Goal: Task Accomplishment & Management: Manage account settings

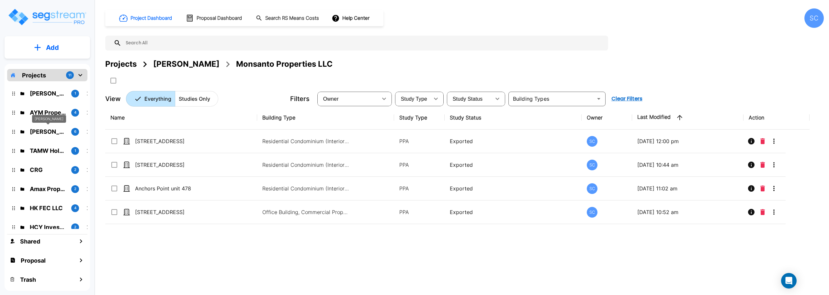
click at [42, 128] on p "Jordan Johnson" at bounding box center [48, 131] width 36 height 9
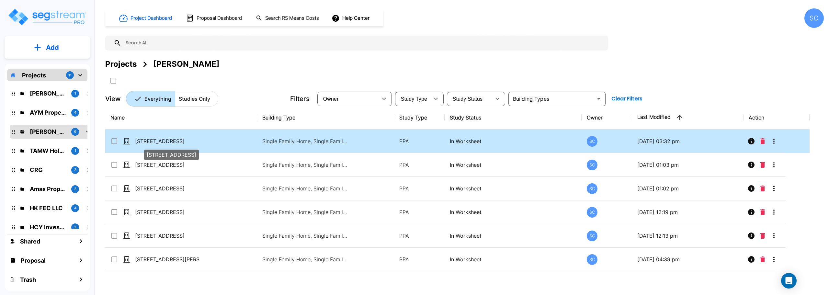
click at [169, 140] on p "510 N Forest Ave" at bounding box center [167, 141] width 65 height 8
checkbox input "true"
click at [169, 140] on p "510 N Forest Ave" at bounding box center [167, 141] width 65 height 8
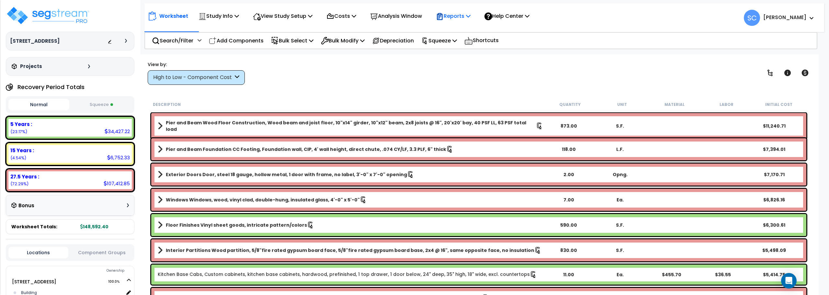
click at [468, 14] on p "Reports" at bounding box center [453, 16] width 35 height 9
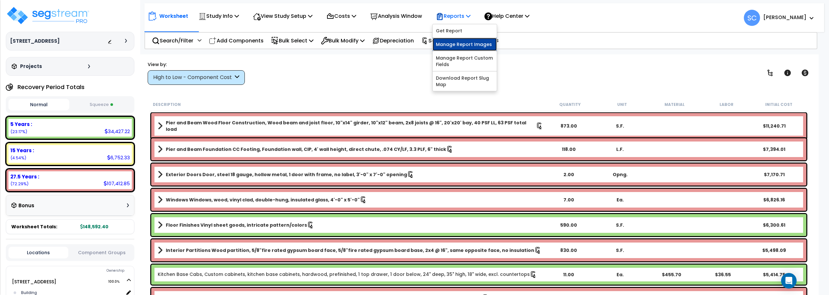
click at [466, 46] on link "Manage Report Images" at bounding box center [464, 44] width 64 height 13
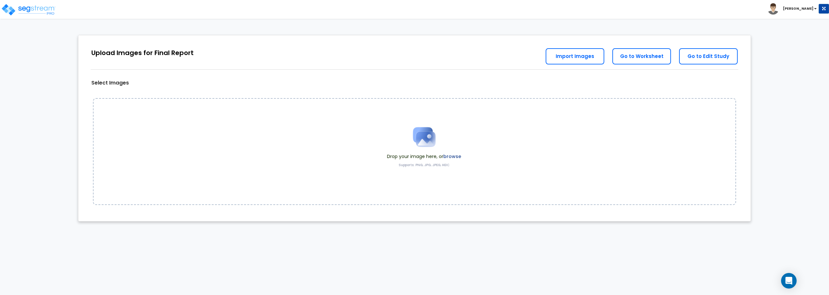
click at [420, 136] on img at bounding box center [424, 137] width 32 height 32
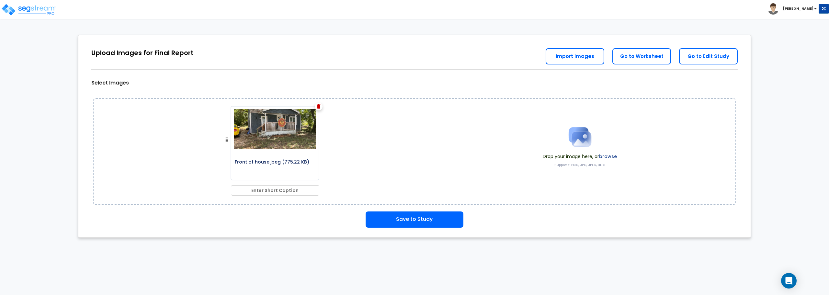
click at [579, 134] on img at bounding box center [579, 137] width 32 height 32
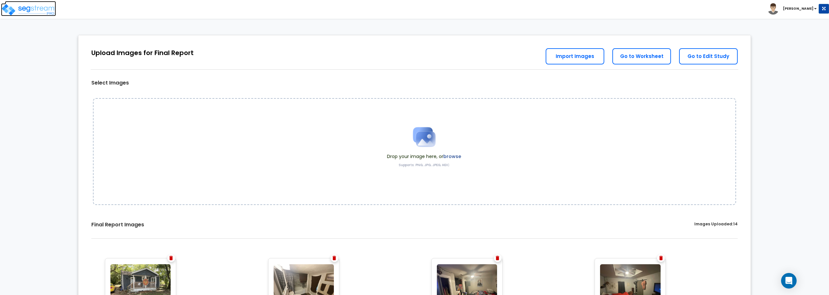
click at [46, 11] on img at bounding box center [28, 9] width 55 height 13
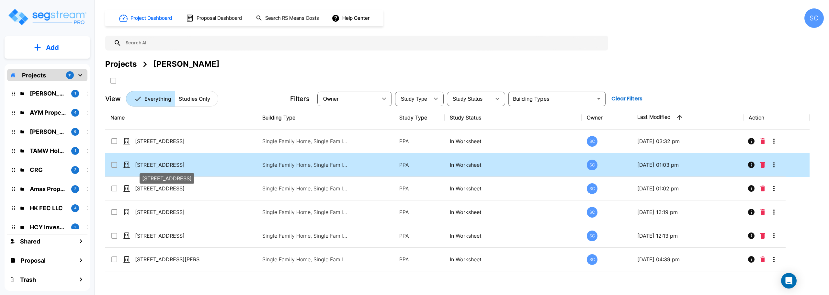
click at [169, 164] on p "520 S Lexington Ave" at bounding box center [167, 165] width 65 height 8
checkbox input "true"
click at [169, 164] on p "[STREET_ADDRESS]" at bounding box center [167, 165] width 65 height 8
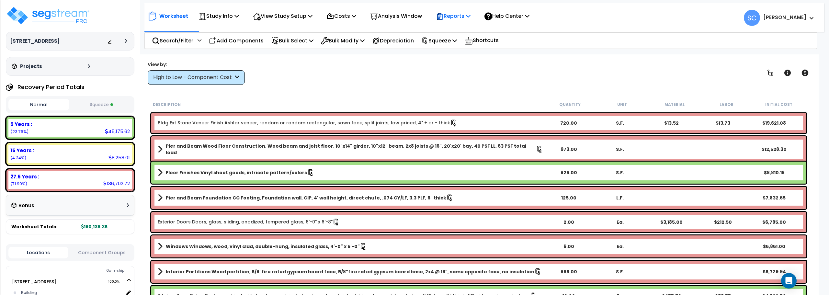
drag, startPoint x: 459, startPoint y: 21, endPoint x: 465, endPoint y: 23, distance: 6.9
click at [459, 21] on div "Reports" at bounding box center [453, 15] width 35 height 15
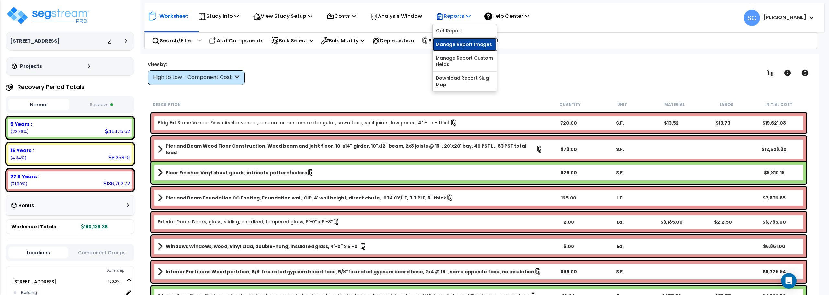
click at [468, 42] on link "Manage Report Images" at bounding box center [464, 44] width 64 height 13
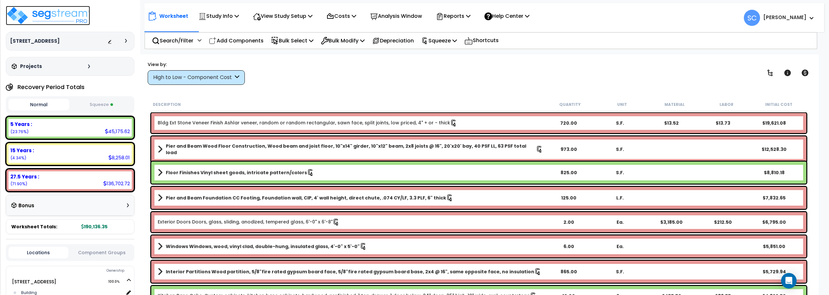
click at [54, 10] on img at bounding box center [48, 15] width 84 height 19
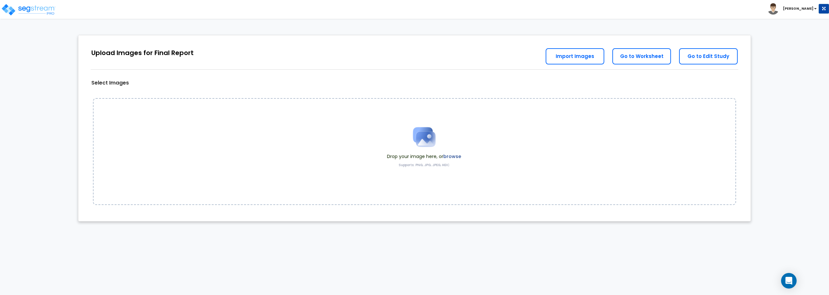
click at [430, 136] on img at bounding box center [424, 137] width 32 height 32
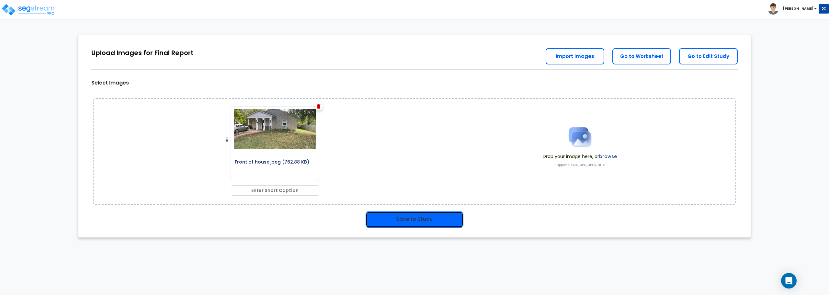
click at [435, 218] on button "Save to Study" at bounding box center [414, 219] width 98 height 16
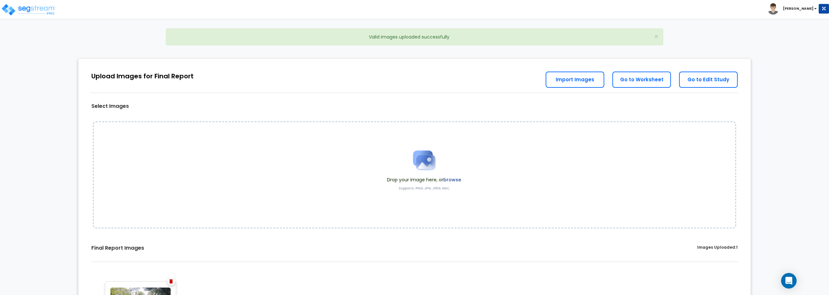
click at [426, 161] on img at bounding box center [424, 160] width 32 height 32
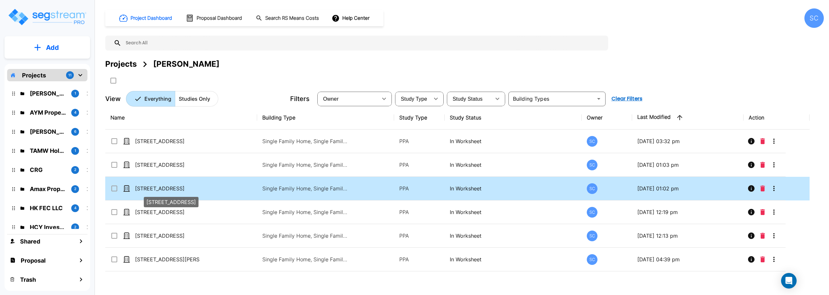
click at [162, 189] on p "1021 W Locust St" at bounding box center [167, 188] width 65 height 8
checkbox input "true"
click at [162, 189] on p "1021 W Locust St" at bounding box center [167, 188] width 65 height 8
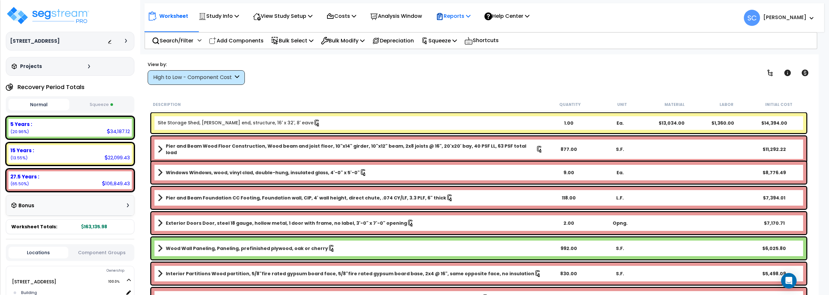
click at [468, 14] on p "Reports" at bounding box center [453, 16] width 35 height 9
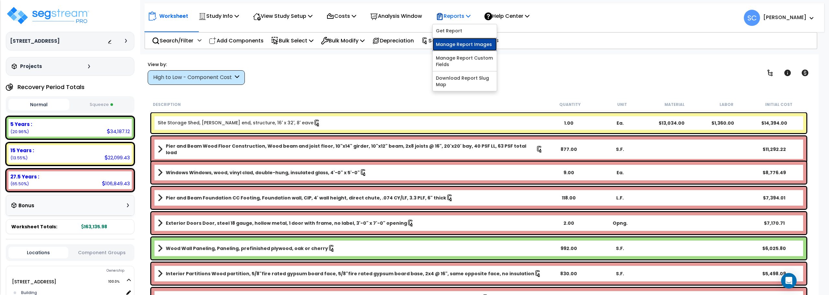
click at [455, 47] on link "Manage Report Images" at bounding box center [464, 44] width 64 height 13
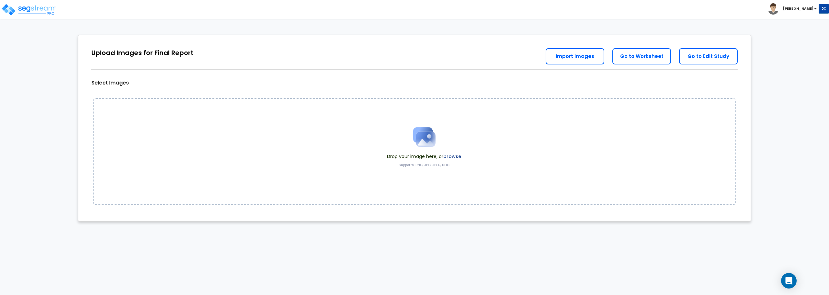
click at [430, 141] on img at bounding box center [424, 137] width 32 height 32
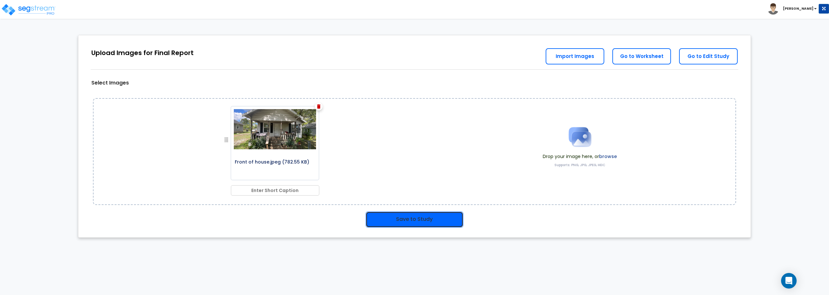
click at [440, 215] on button "Save to Study" at bounding box center [414, 219] width 98 height 16
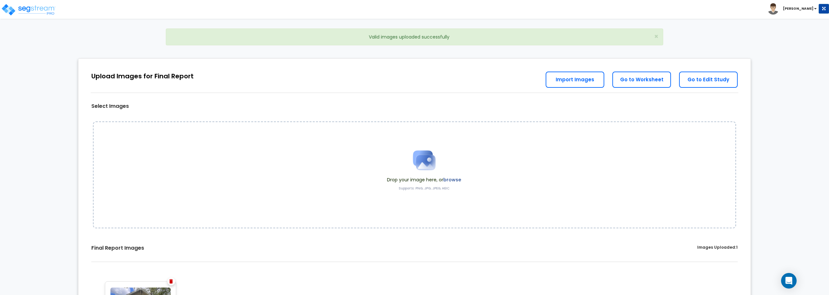
click at [433, 161] on img at bounding box center [424, 160] width 32 height 32
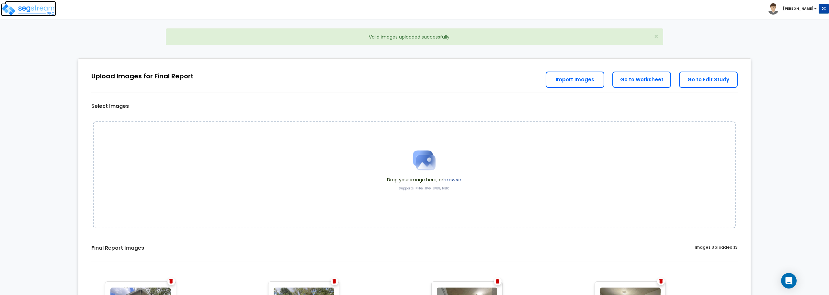
click at [29, 9] on img at bounding box center [28, 9] width 55 height 13
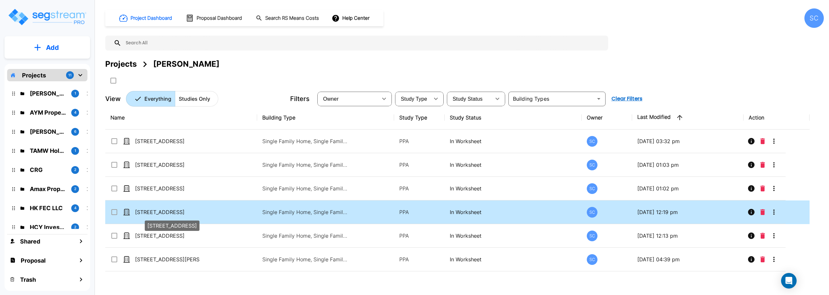
click at [166, 212] on p "[STREET_ADDRESS]" at bounding box center [167, 212] width 65 height 8
checkbox input "true"
click at [166, 212] on p "1038 S New Ave" at bounding box center [167, 212] width 65 height 8
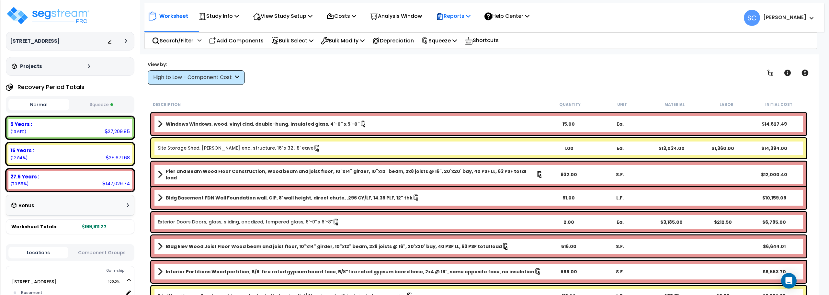
click at [458, 17] on p "Reports" at bounding box center [453, 16] width 35 height 9
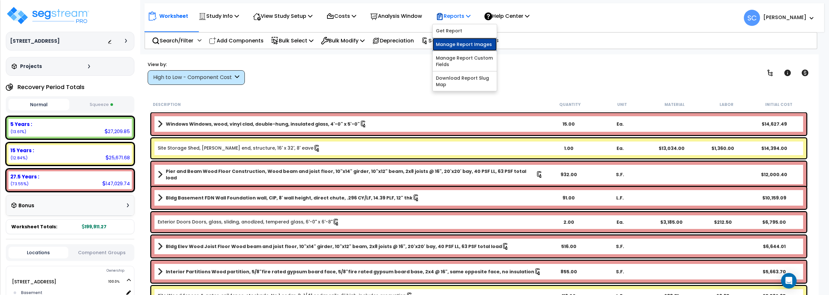
click at [461, 49] on link "Manage Report Images" at bounding box center [464, 44] width 64 height 13
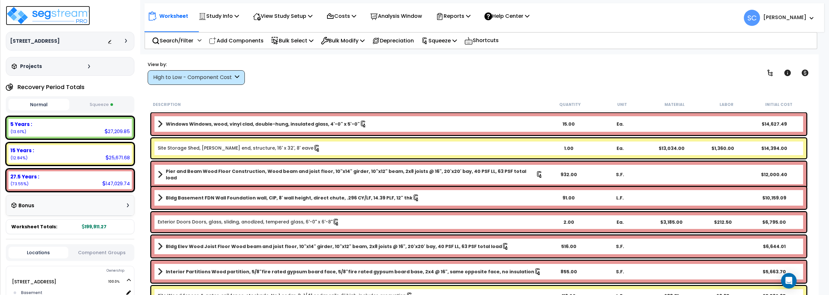
click at [60, 15] on img at bounding box center [48, 15] width 84 height 19
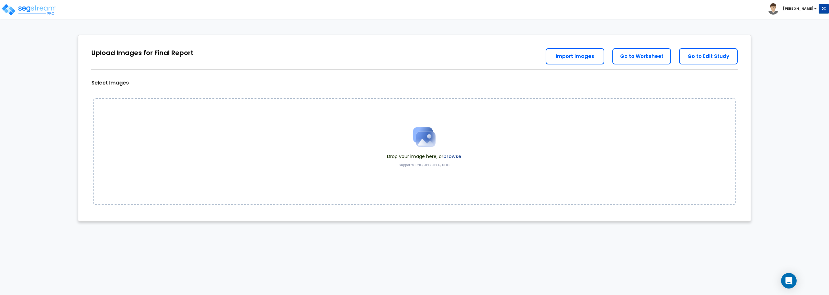
click at [428, 137] on img at bounding box center [424, 137] width 32 height 32
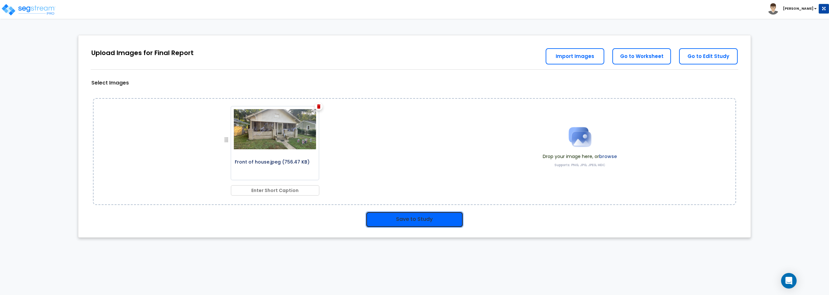
click at [437, 220] on button "Save to Study" at bounding box center [414, 219] width 98 height 16
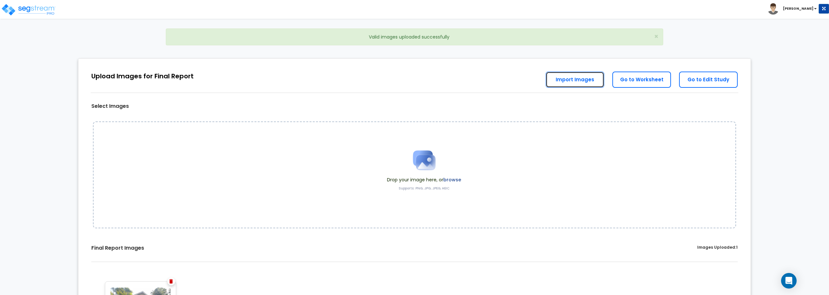
click at [581, 79] on link "Import Images" at bounding box center [574, 80] width 59 height 16
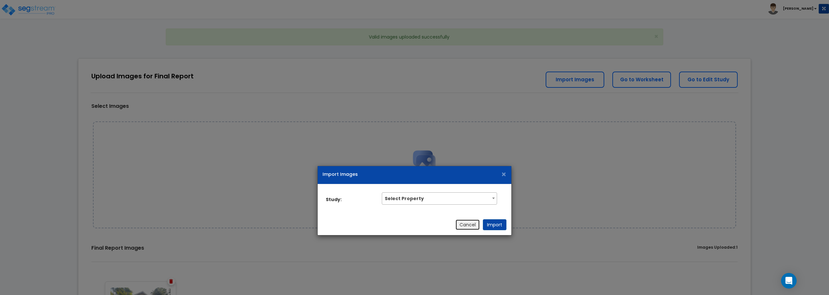
drag, startPoint x: 474, startPoint y: 227, endPoint x: 492, endPoint y: 214, distance: 22.4
click at [474, 227] on button "Cancel" at bounding box center [467, 224] width 25 height 11
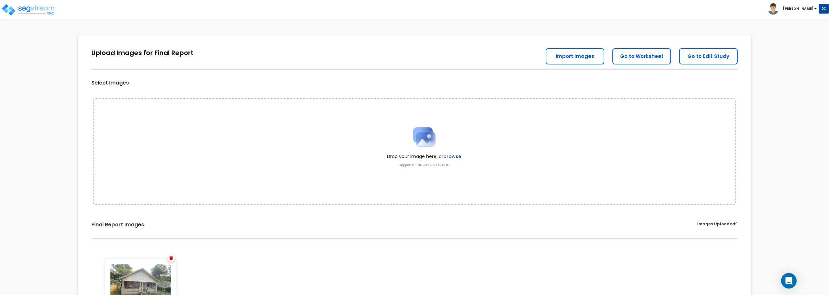
click at [430, 140] on img at bounding box center [424, 137] width 32 height 32
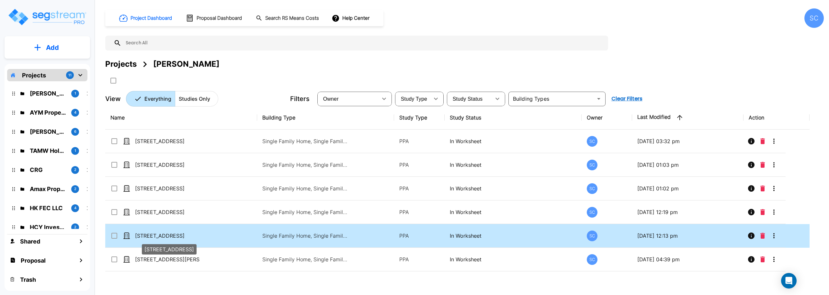
click at [178, 239] on p "[STREET_ADDRESS]" at bounding box center [167, 236] width 65 height 8
checkbox input "true"
click at [178, 239] on p "[STREET_ADDRESS]" at bounding box center [167, 236] width 65 height 8
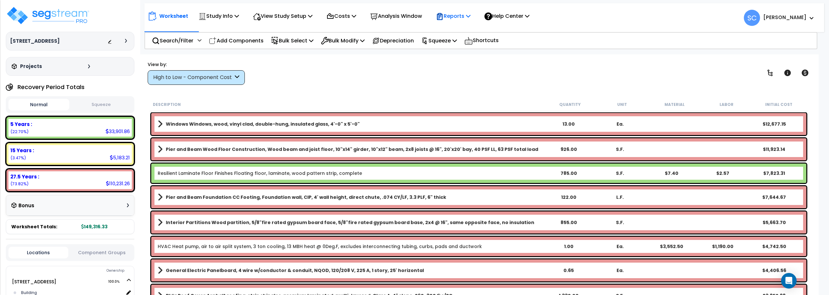
click at [470, 20] on p "Reports" at bounding box center [453, 16] width 35 height 9
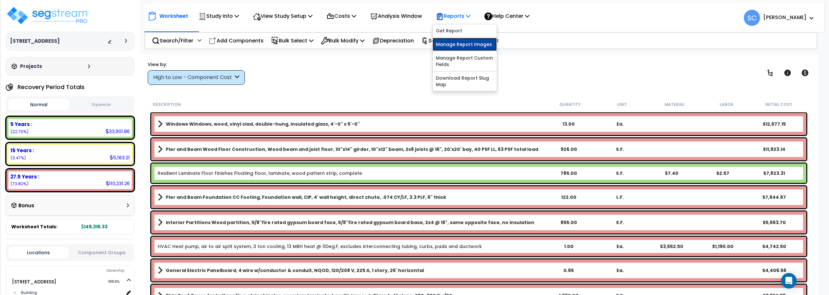
click at [468, 46] on link "Manage Report Images" at bounding box center [464, 44] width 64 height 13
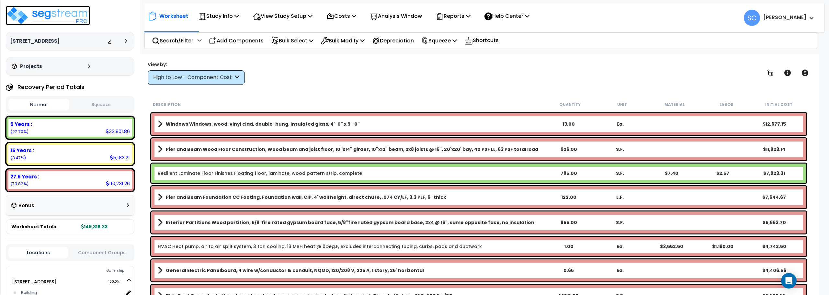
click at [34, 13] on img at bounding box center [48, 15] width 84 height 19
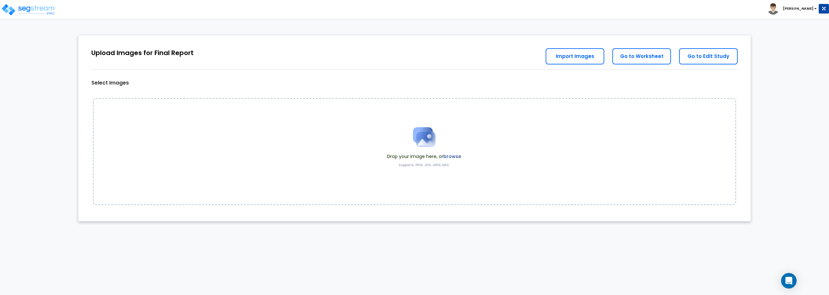
click at [426, 126] on img at bounding box center [424, 137] width 32 height 32
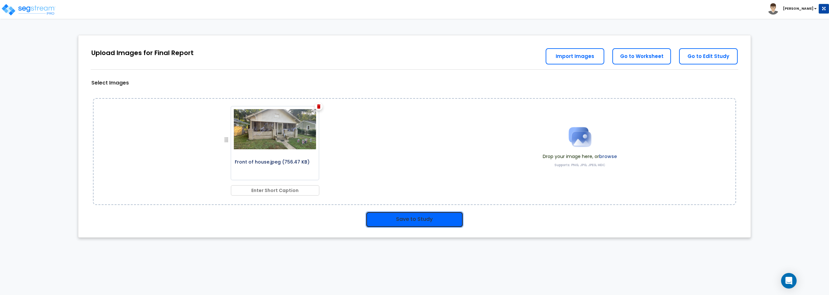
click at [435, 219] on button "Save to Study" at bounding box center [414, 219] width 98 height 16
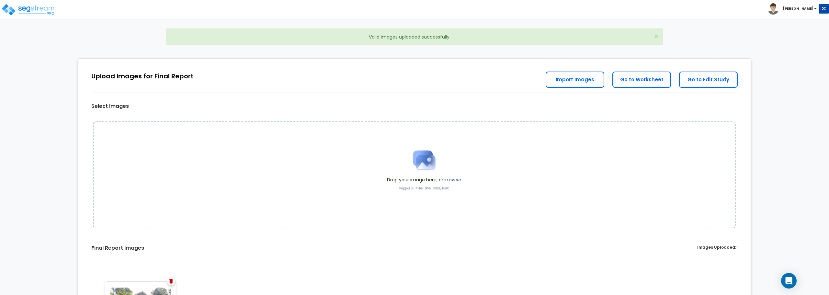
click at [430, 155] on img at bounding box center [424, 160] width 32 height 32
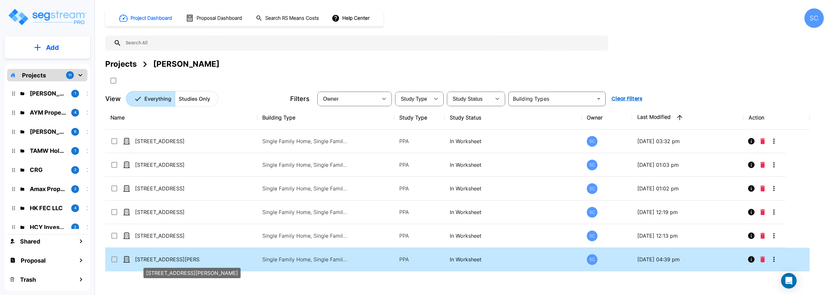
click at [152, 258] on p "651 S Warren Ave" at bounding box center [167, 259] width 65 height 8
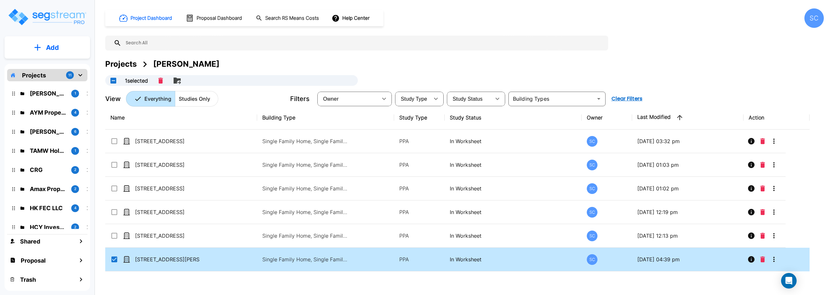
click at [152, 255] on td "[STREET_ADDRESS][PERSON_NAME]" at bounding box center [181, 260] width 152 height 24
checkbox input "false"
click at [152, 255] on td "[STREET_ADDRESS][PERSON_NAME]" at bounding box center [181, 260] width 152 height 24
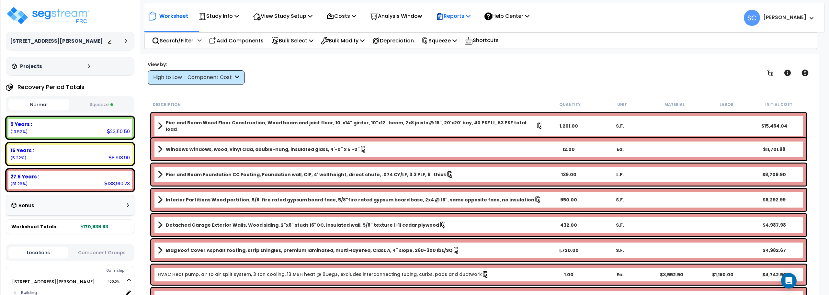
click at [460, 16] on p "Reports" at bounding box center [453, 16] width 35 height 9
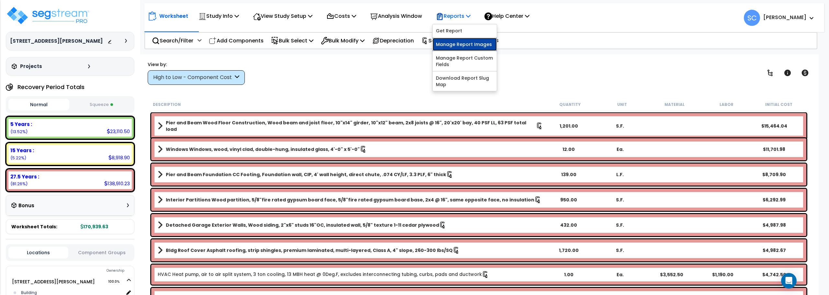
click at [454, 44] on link "Manage Report Images" at bounding box center [464, 44] width 64 height 13
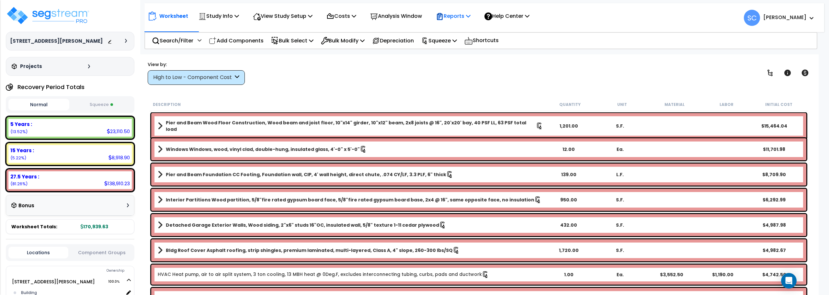
click at [470, 14] on p "Reports" at bounding box center [453, 16] width 35 height 9
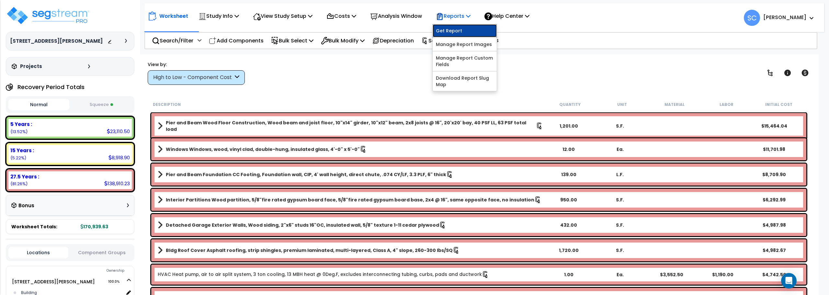
click at [459, 30] on link "Get Report" at bounding box center [464, 30] width 64 height 13
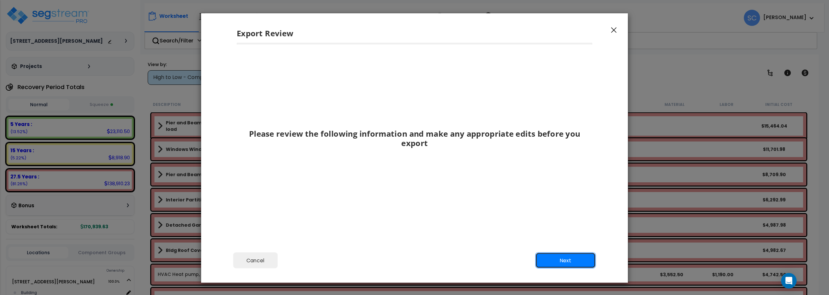
click at [565, 260] on button "Next" at bounding box center [565, 260] width 61 height 16
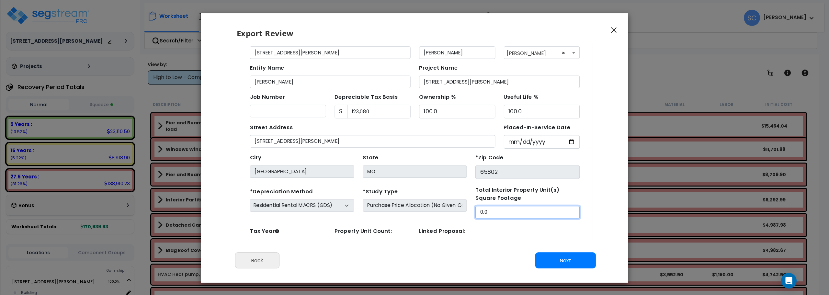
drag, startPoint x: 486, startPoint y: 190, endPoint x: 381, endPoint y: 197, distance: 105.7
click at [381, 197] on div "*Depreciation Method Commercial MACRS (GDS) Residential Rental MACRS (GDS) Comm…" at bounding box center [397, 185] width 307 height 29
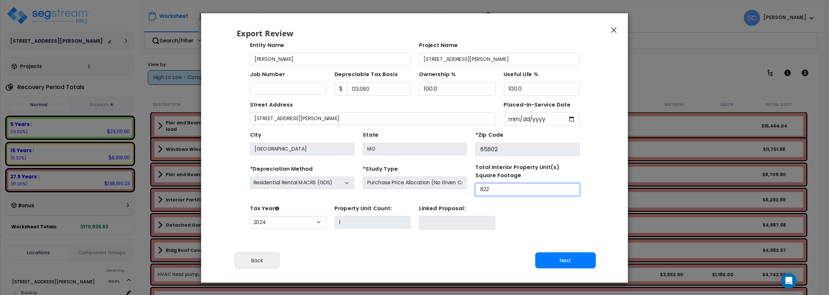
scroll to position [30, 0]
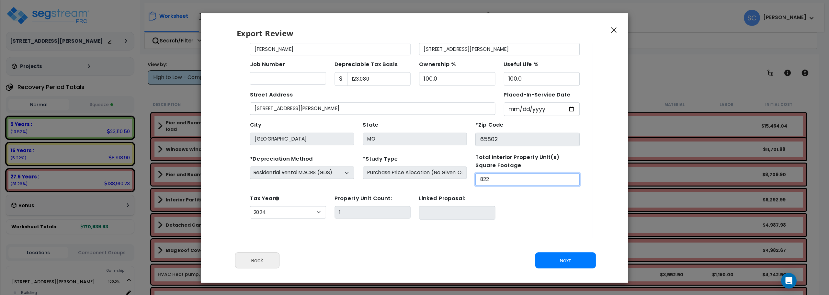
type input "822"
click at [549, 259] on button "Next" at bounding box center [565, 260] width 61 height 16
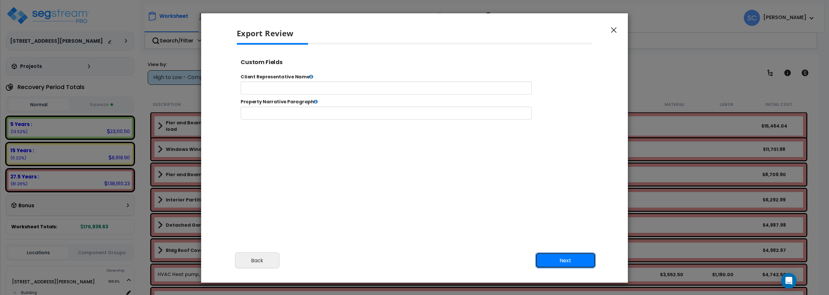
scroll to position [0, 0]
select select "2024"
click at [325, 86] on input "text" at bounding box center [406, 92] width 330 height 15
type input "Jordan Johnson"
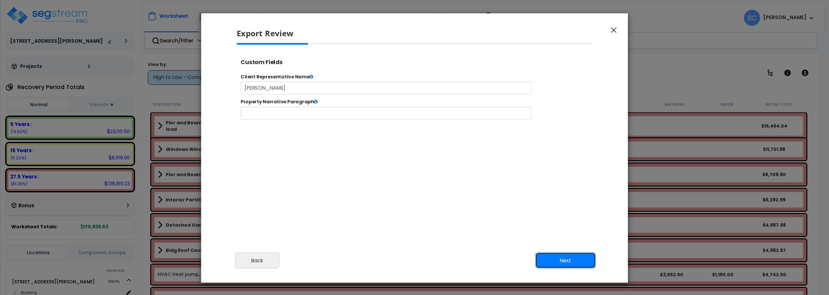
click at [561, 252] on button "Next" at bounding box center [565, 260] width 61 height 16
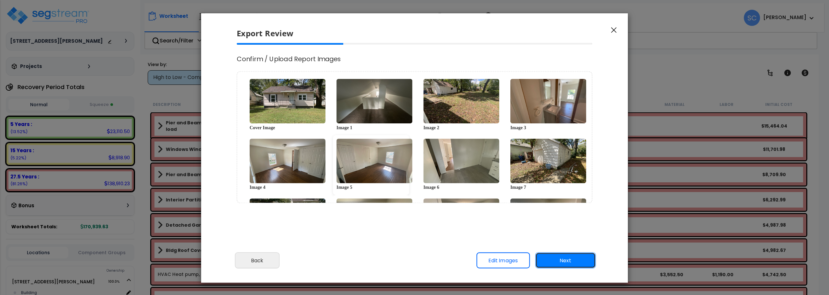
scroll to position [0, 0]
click at [572, 261] on button "Next" at bounding box center [565, 260] width 61 height 16
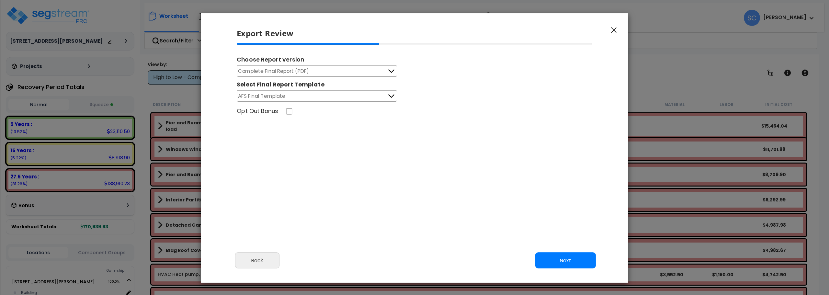
click at [392, 68] on icon at bounding box center [391, 71] width 8 height 8
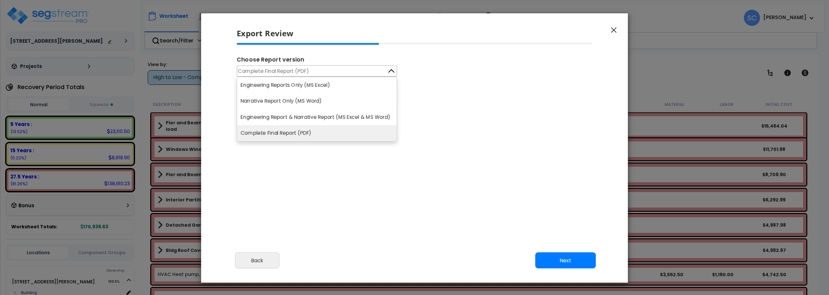
click at [335, 135] on li "Complete Final Report (PDF)" at bounding box center [317, 133] width 160 height 16
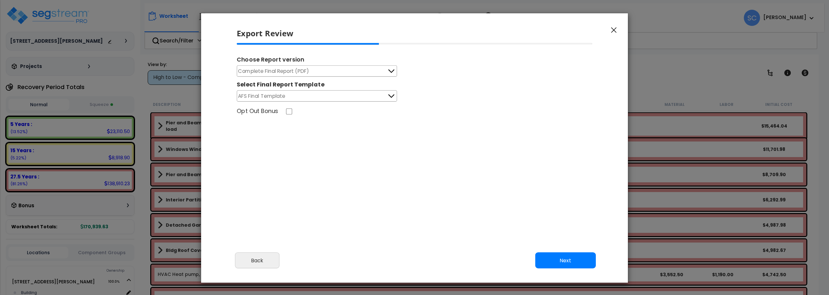
click at [396, 95] on button "AFS Final Template" at bounding box center [317, 95] width 160 height 11
click at [362, 157] on div "Choose Report version Complete Final Report (PDF) Engineering Reports Only (MS …" at bounding box center [414, 132] width 366 height 178
click at [271, 264] on button "Back" at bounding box center [257, 260] width 45 height 16
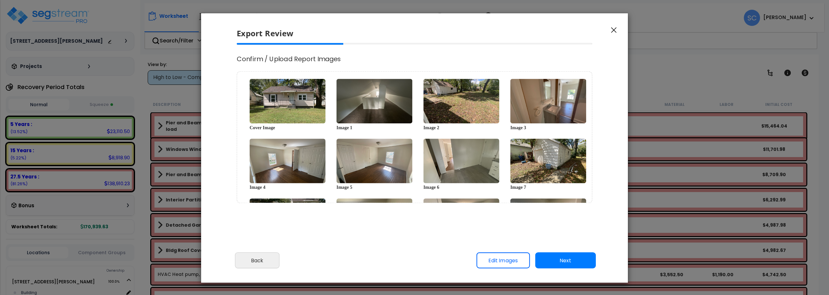
click at [614, 31] on icon "button" at bounding box center [614, 30] width 6 height 6
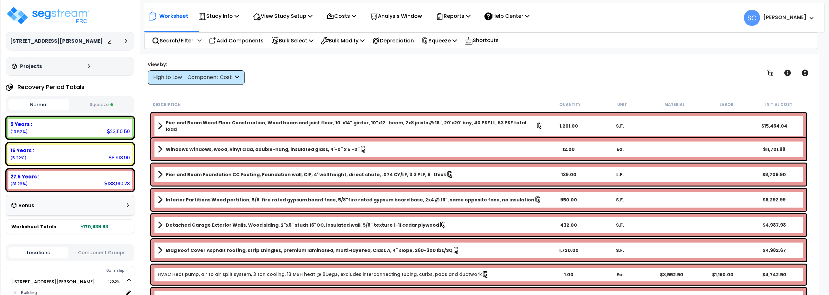
click at [793, 19] on b "[PERSON_NAME]" at bounding box center [784, 17] width 43 height 7
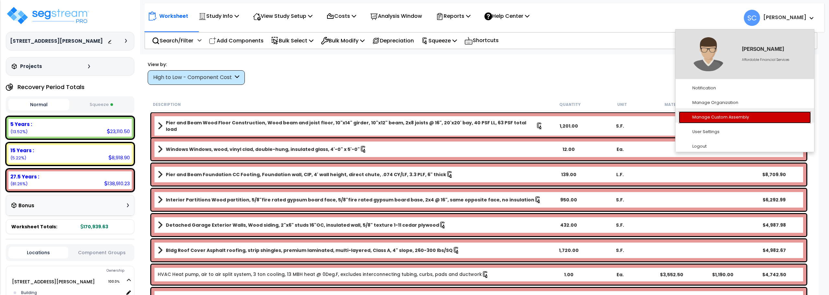
click at [717, 116] on link "Manage Custom Assembly" at bounding box center [744, 117] width 132 height 12
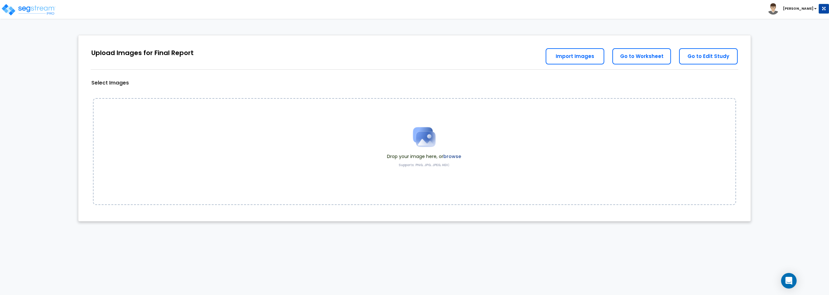
click at [428, 144] on img at bounding box center [424, 137] width 32 height 32
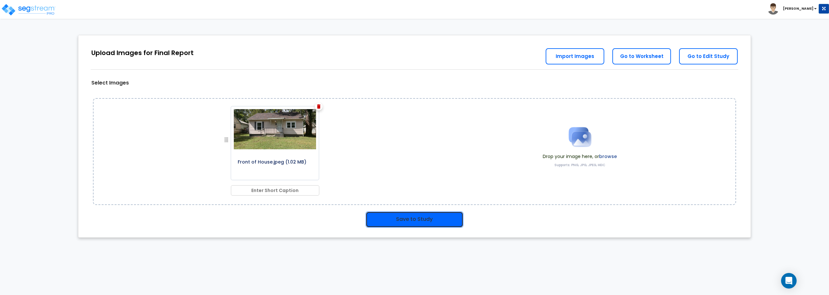
click at [428, 216] on button "Save to Study" at bounding box center [414, 219] width 98 height 16
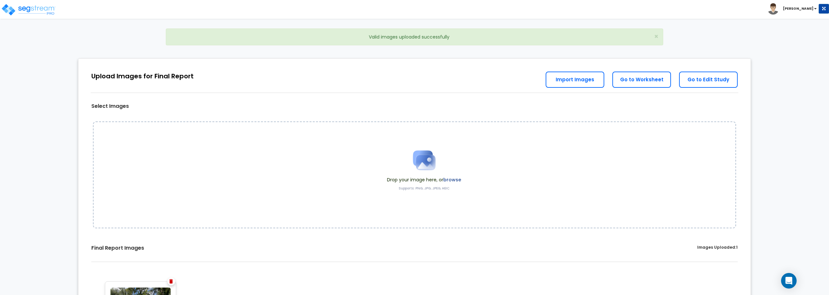
click at [424, 160] on img at bounding box center [424, 160] width 32 height 32
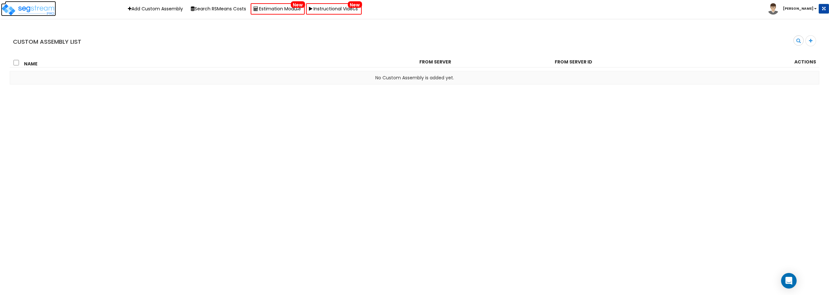
click at [31, 6] on img at bounding box center [28, 9] width 55 height 13
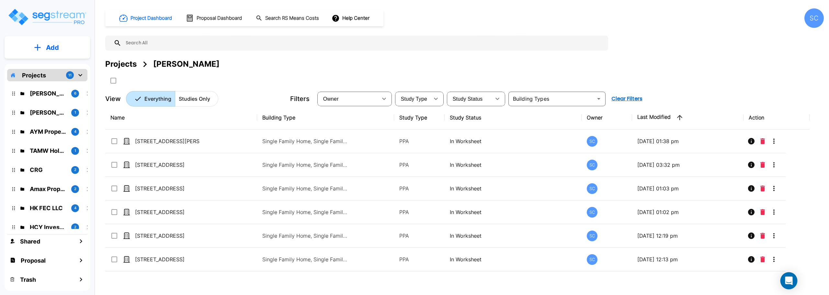
click at [794, 280] on div "Open Intercom Messenger" at bounding box center [788, 280] width 17 height 17
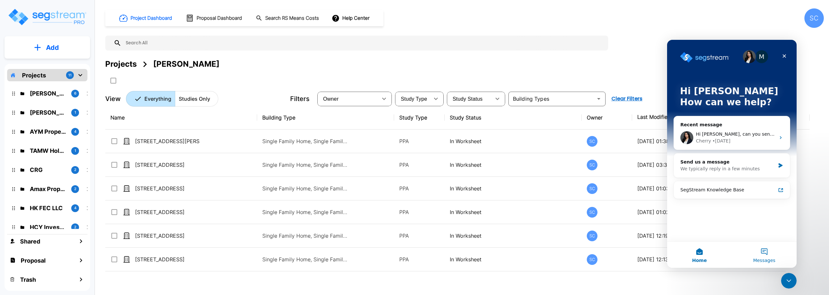
click at [765, 252] on button "Messages" at bounding box center [763, 255] width 65 height 26
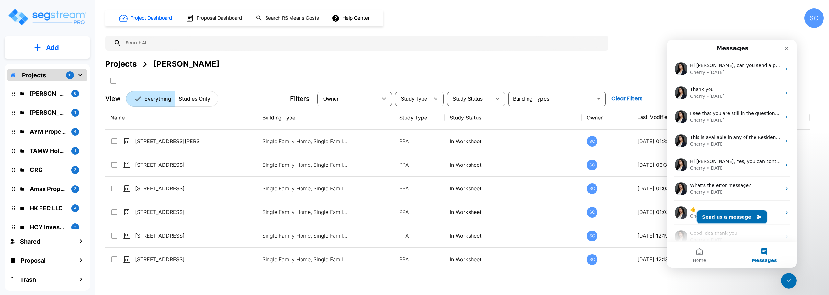
click at [720, 218] on button "Send us a message" at bounding box center [731, 216] width 70 height 13
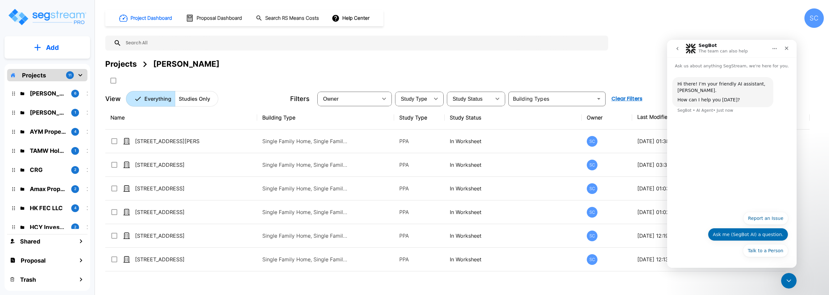
click at [740, 233] on button "Ask me (SegBot AI) a question." at bounding box center [747, 234] width 80 height 13
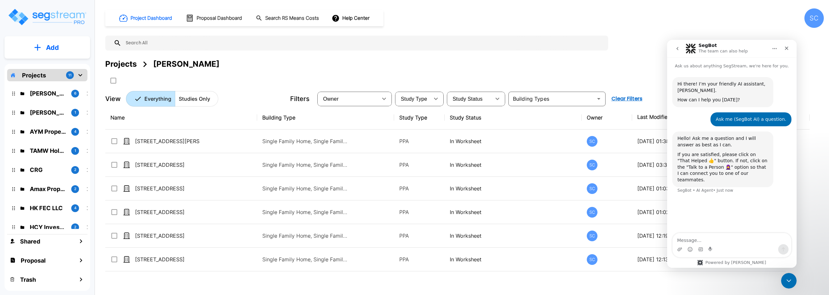
click at [731, 239] on textarea "Message…" at bounding box center [731, 238] width 118 height 11
type textarea "How can I make another final report template"
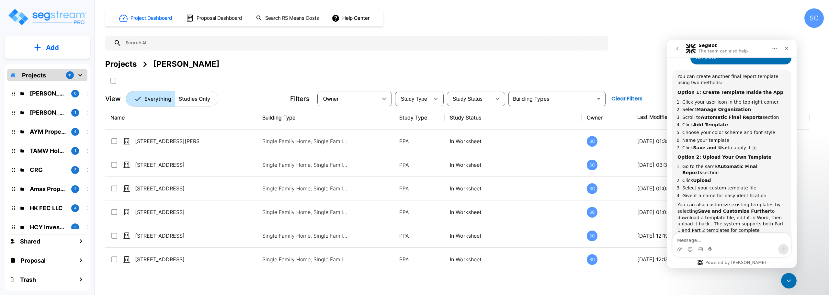
scroll to position [150, 0]
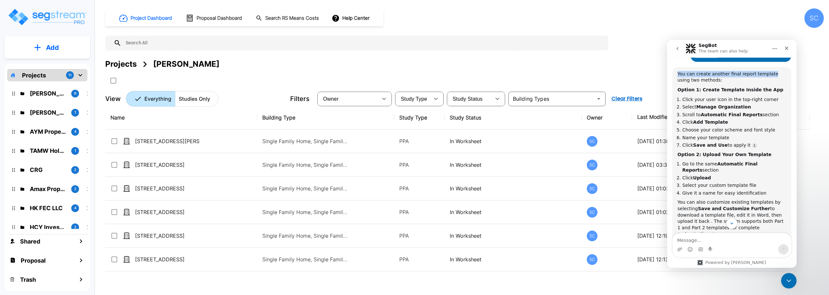
drag, startPoint x: 749, startPoint y: 49, endPoint x: 765, endPoint y: 69, distance: 26.0
click at [765, 69] on div "SegBot The team can also help Ask us about anything SegStream, we're here for y…" at bounding box center [731, 154] width 129 height 228
click at [818, 20] on div "SC" at bounding box center [813, 17] width 19 height 19
click at [787, 47] on icon "Close" at bounding box center [786, 49] width 4 height 4
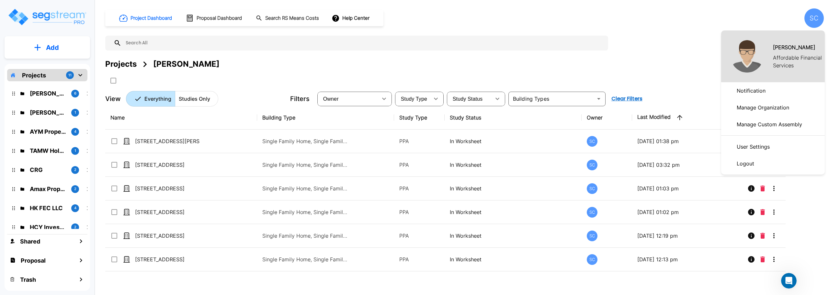
scroll to position [169, 0]
click at [778, 107] on p "Manage Organization" at bounding box center [763, 107] width 58 height 13
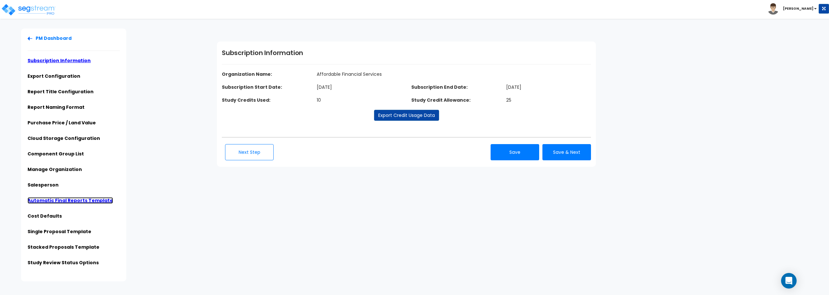
click at [73, 203] on link "Automatic Final Reports Template" at bounding box center [70, 200] width 85 height 6
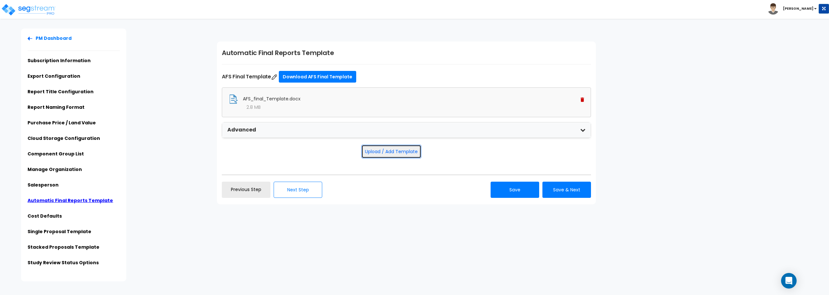
click at [413, 151] on button "Upload / Add Template" at bounding box center [391, 152] width 60 height 14
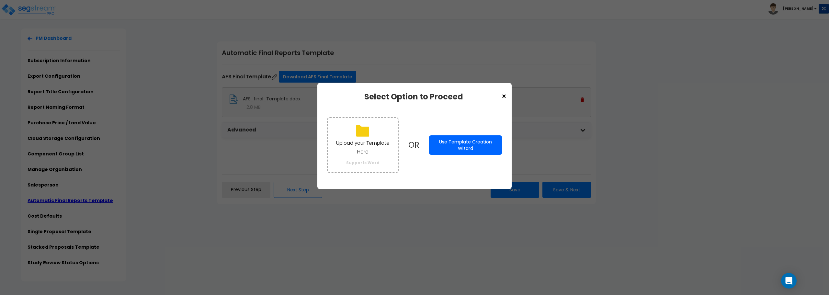
click at [465, 145] on button "Use Template Creation Wizard" at bounding box center [465, 144] width 73 height 19
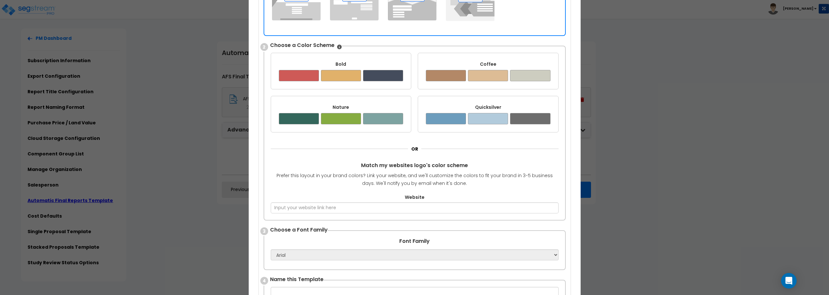
scroll to position [162, 0]
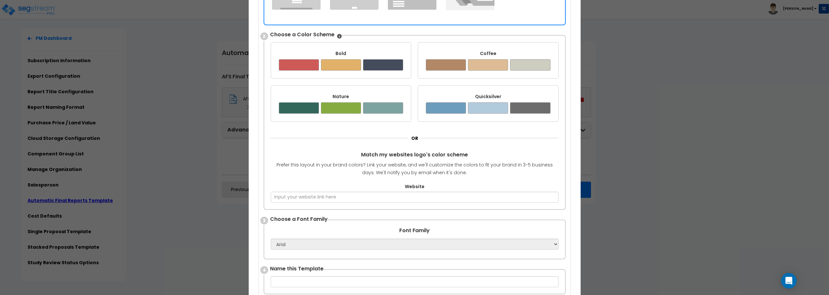
click at [479, 105] on div at bounding box center [488, 107] width 40 height 11
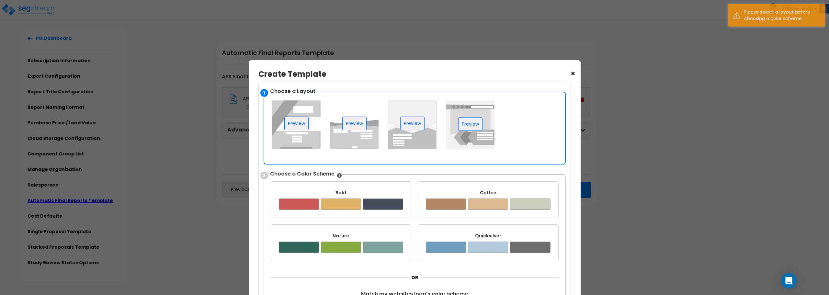
scroll to position [32, 0]
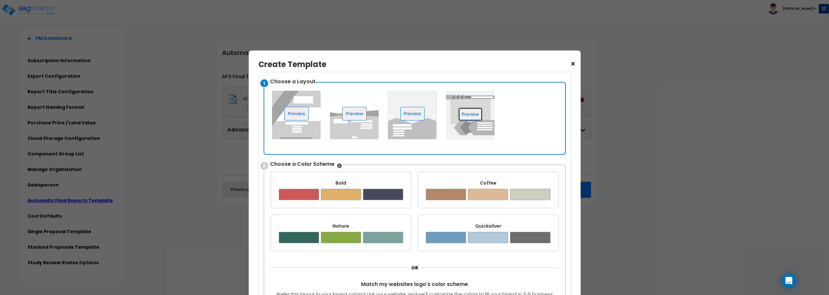
click at [479, 110] on button "Preview" at bounding box center [470, 114] width 24 height 14
click at [470, 212] on div "Bold ✔ Coffee ✔ Nature ✔ Quicksilver ✔" at bounding box center [415, 212] width 288 height 80
click at [467, 218] on div "Quicksilver ✔" at bounding box center [487, 233] width 141 height 37
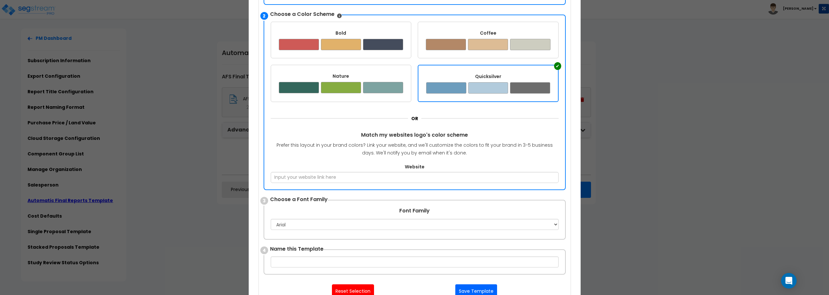
scroll to position [194, 0]
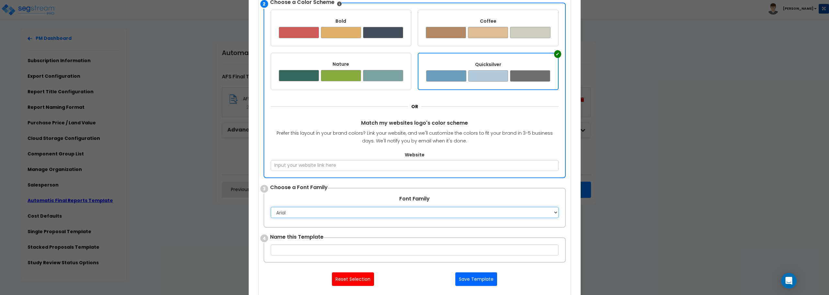
click at [424, 210] on select "Apple Chancery Aptos Arial Avenir Baskerville Calibri Cambria Century Gothic Co…" at bounding box center [415, 212] width 288 height 11
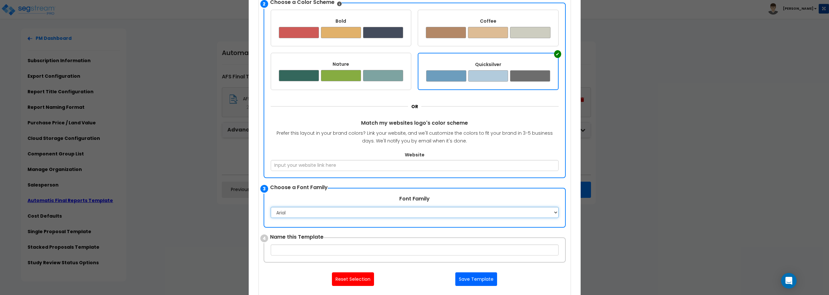
click at [424, 210] on select "Apple Chancery Aptos Arial Avenir Baskerville Calibri Cambria Century Gothic Co…" at bounding box center [415, 212] width 288 height 11
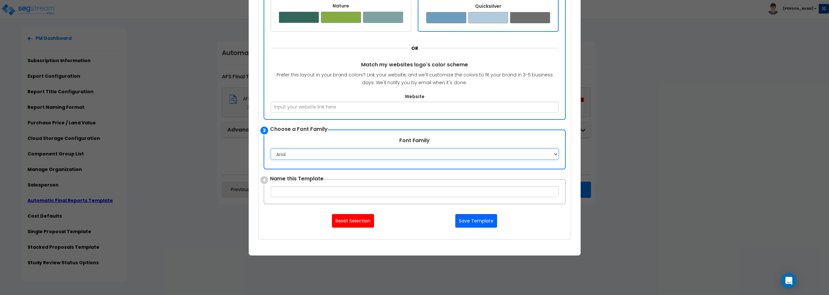
scroll to position [259, 0]
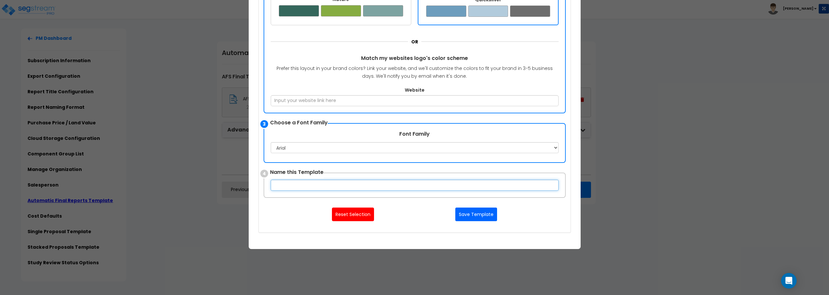
click at [400, 180] on input "text" at bounding box center [415, 185] width 288 height 11
type input "[PERSON_NAME] AFS Template"
click at [476, 216] on button "Save Template" at bounding box center [476, 214] width 42 height 14
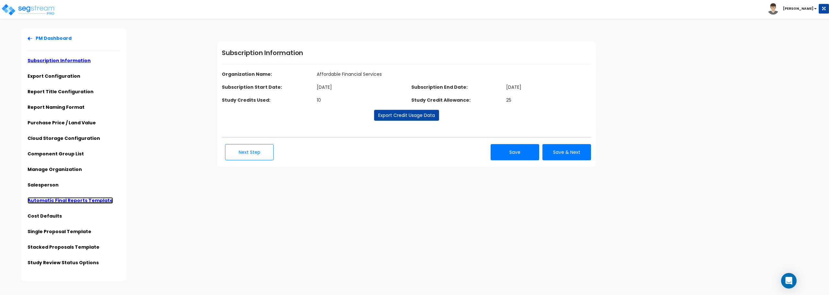
click at [53, 201] on link "Automatic Final Reports Template" at bounding box center [70, 200] width 85 height 6
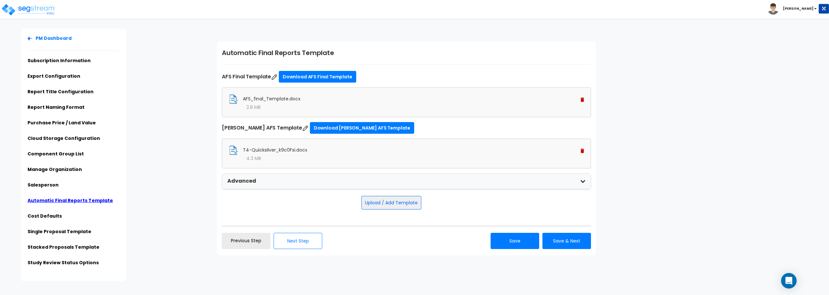
click at [275, 152] on span "T4-Quicksilver_k9c0Fsi.docx" at bounding box center [275, 150] width 64 height 6
click at [315, 128] on link "Download [PERSON_NAME] AFS Template" at bounding box center [362, 128] width 104 height 12
click at [324, 128] on link "Download [PERSON_NAME] AFS Template" at bounding box center [362, 128] width 104 height 12
click at [585, 149] on div "T4-Quicksilver_k9c0Fsi.docx 4.3 MB" at bounding box center [406, 154] width 369 height 30
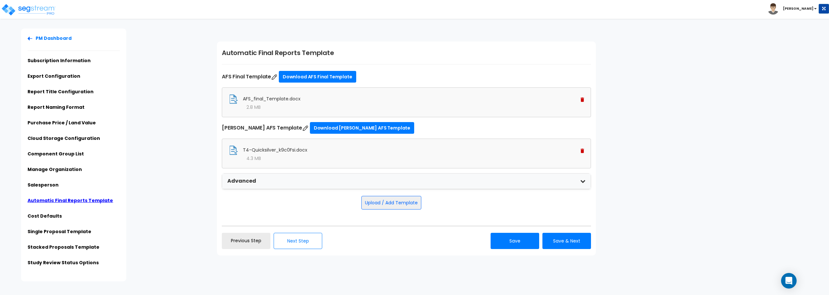
click at [583, 151] on img at bounding box center [582, 151] width 4 height 5
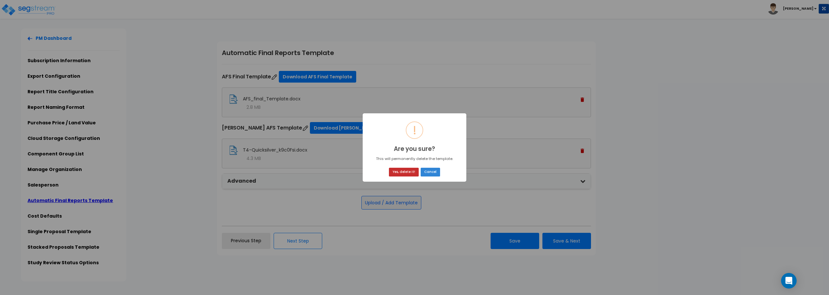
click at [406, 172] on button "Yes, delete it!" at bounding box center [404, 172] width 30 height 9
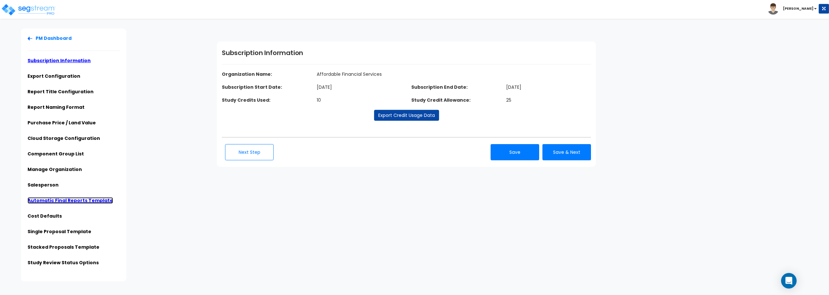
click at [78, 201] on link "Automatic Final Reports Template" at bounding box center [70, 200] width 85 height 6
